Goal: Task Accomplishment & Management: Complete application form

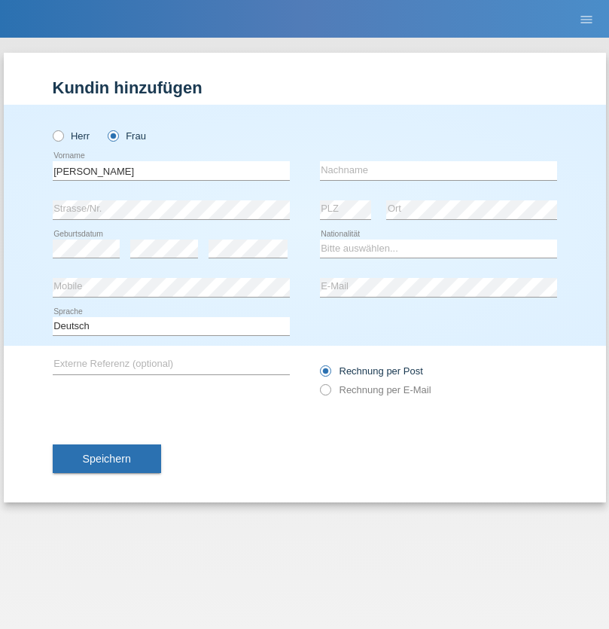
type input "[PERSON_NAME]"
click at [438, 170] on input "text" at bounding box center [438, 170] width 237 height 19
type input "Hamdi"
select select "TN"
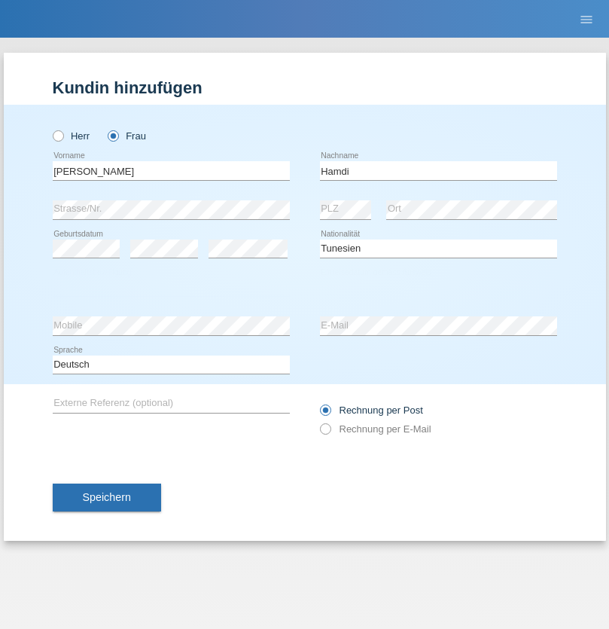
select select "C"
select select "28"
select select "09"
select select "2014"
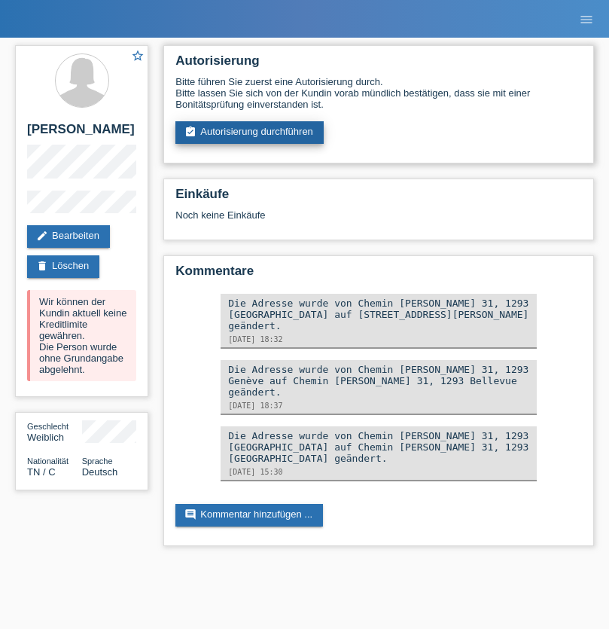
click at [250, 133] on link "assignment_turned_in Autorisierung durchführen" at bounding box center [249, 132] width 148 height 23
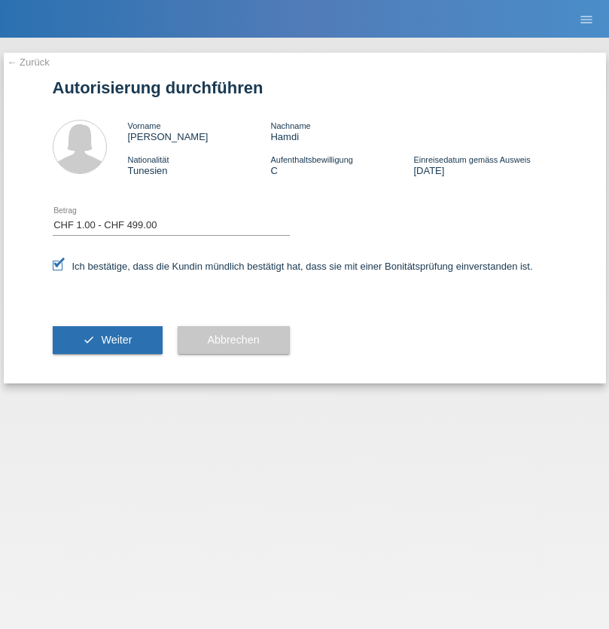
select select "1"
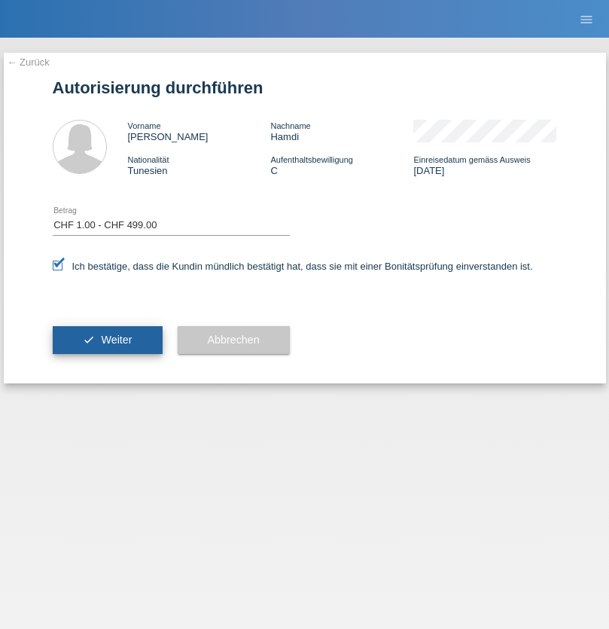
click at [107, 340] on span "Weiter" at bounding box center [116, 340] width 31 height 12
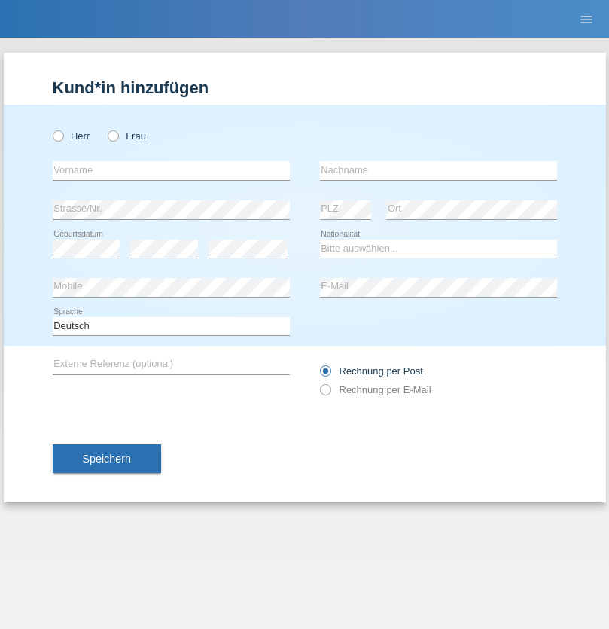
radio input "true"
click at [171, 170] on input "text" at bounding box center [171, 170] width 237 height 19
type input "Jennifer"
click at [438, 170] on input "text" at bounding box center [438, 170] width 237 height 19
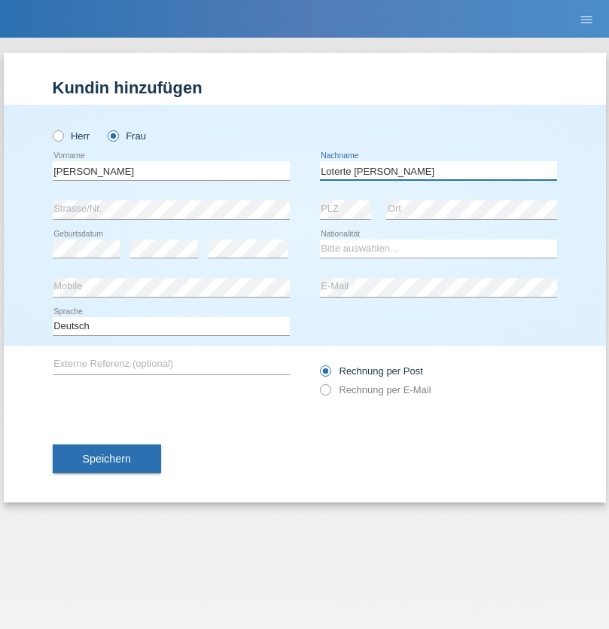
type input "Loterte Kubat"
select select "PH"
select select "C"
select select "10"
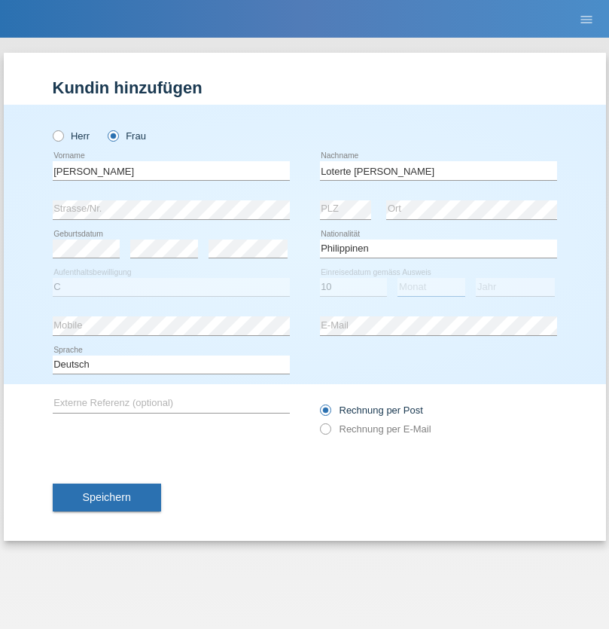
select select "05"
select select "1979"
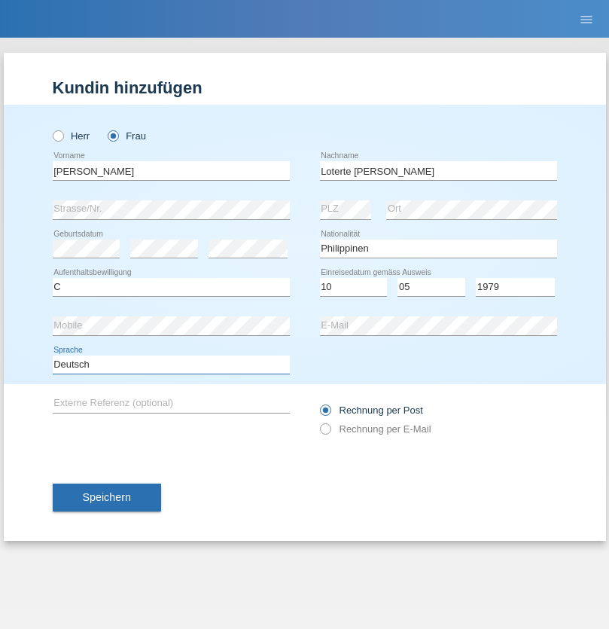
select select "en"
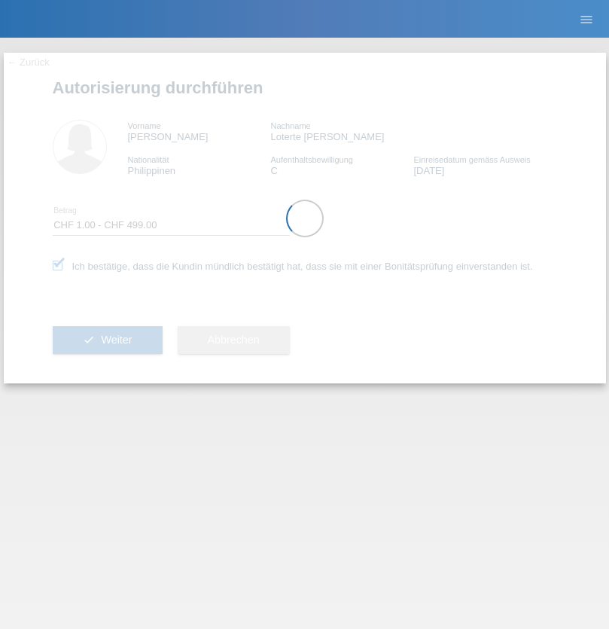
select select "1"
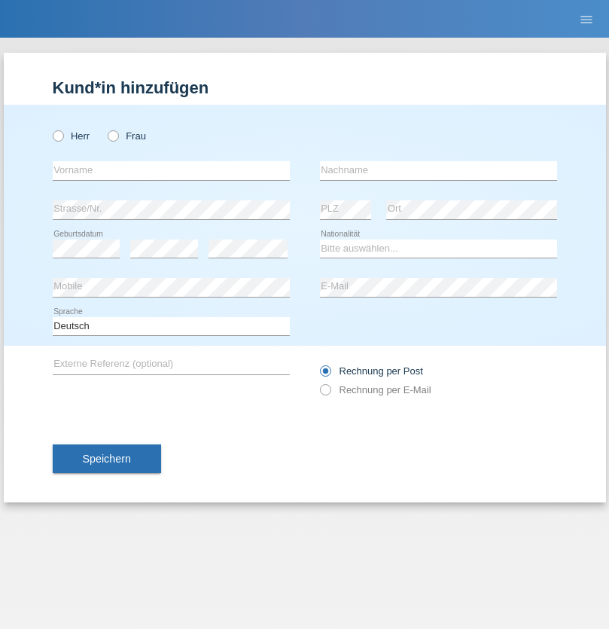
radio input "true"
click at [171, 170] on input "text" at bounding box center [171, 170] width 237 height 19
type input "[PERSON_NAME]"
click at [438, 170] on input "text" at bounding box center [438, 170] width 237 height 19
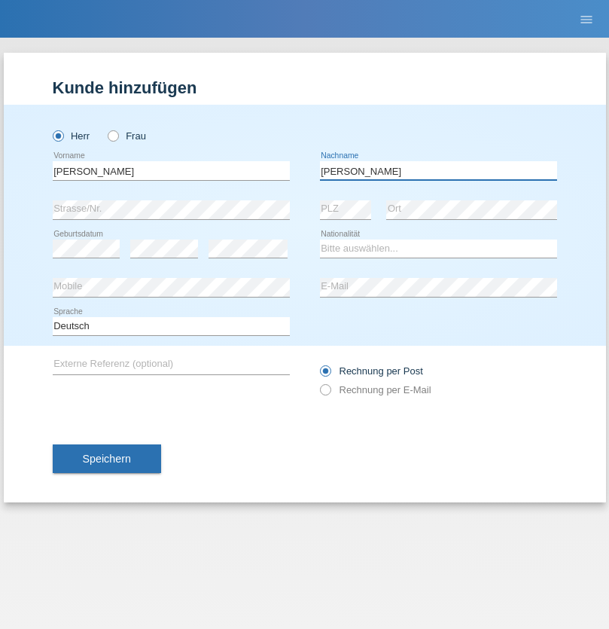
type input "[PERSON_NAME]"
select select "CH"
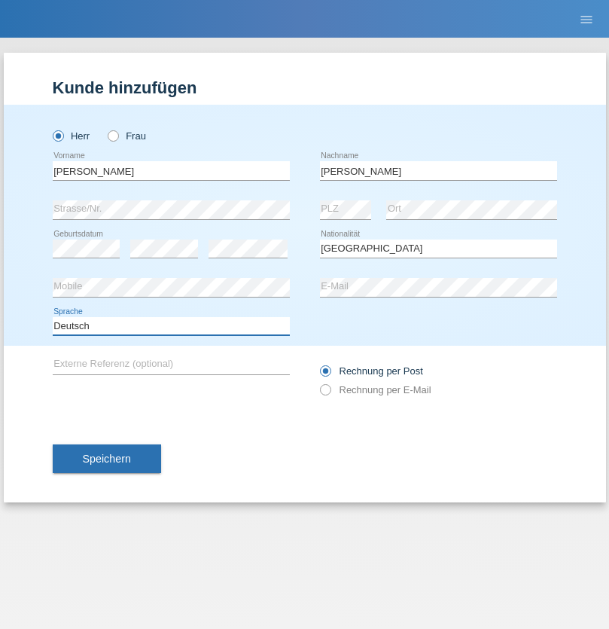
select select "en"
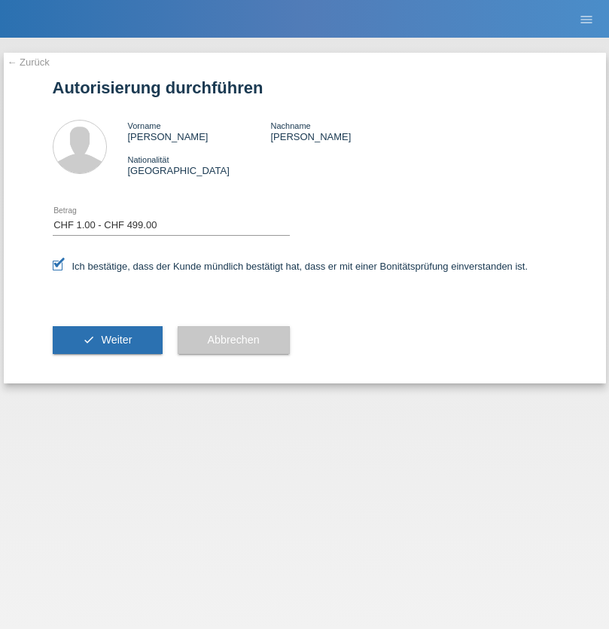
select select "1"
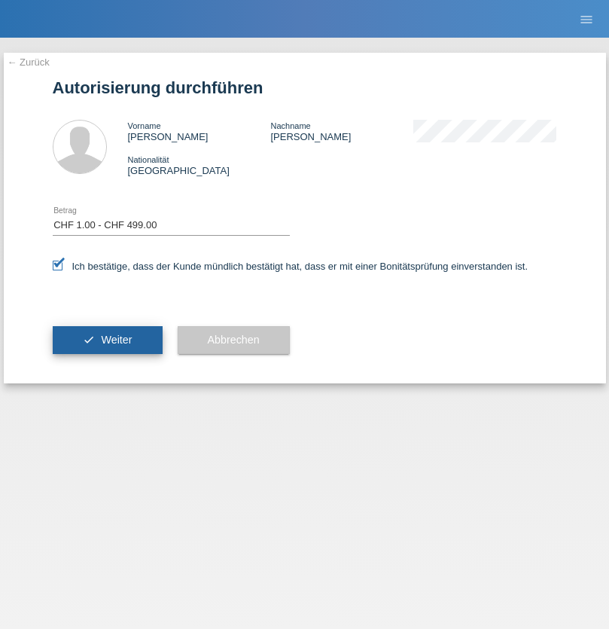
click at [107, 340] on span "Weiter" at bounding box center [116, 340] width 31 height 12
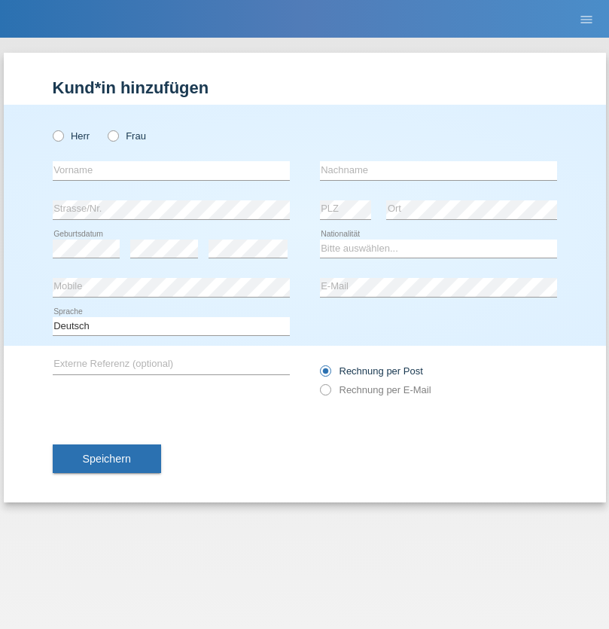
radio input "true"
click at [171, 170] on input "text" at bounding box center [171, 170] width 237 height 19
type input "Shaip"
click at [438, 170] on input "text" at bounding box center [438, 170] width 237 height 19
type input "Shabani"
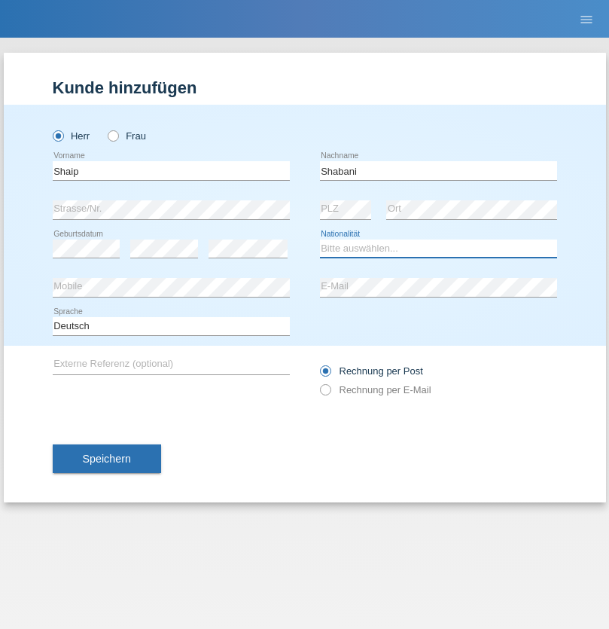
select select "MK"
select select "C"
select select "29"
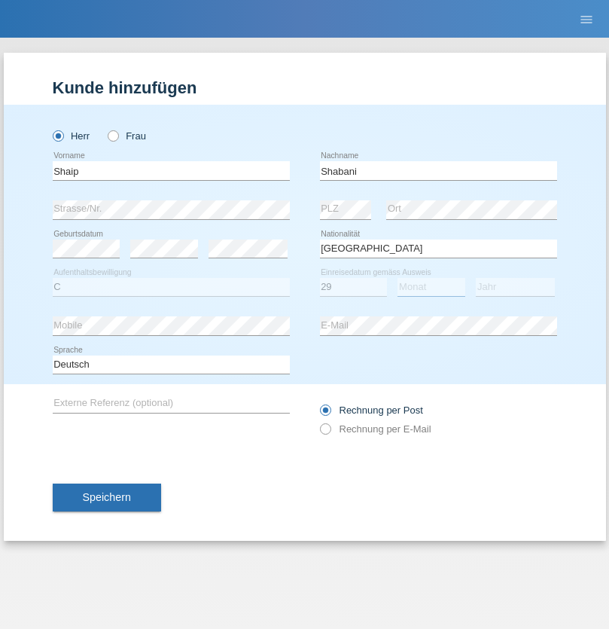
select select "09"
select select "2002"
